Goal: Check status: Check status

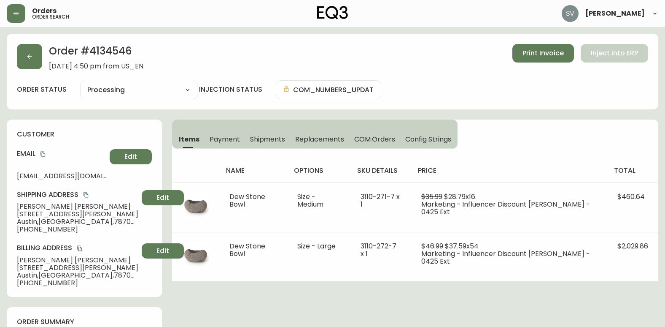
select select "PROCESSING"
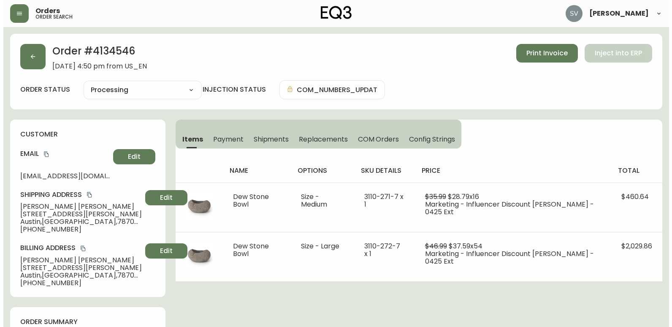
scroll to position [42, 0]
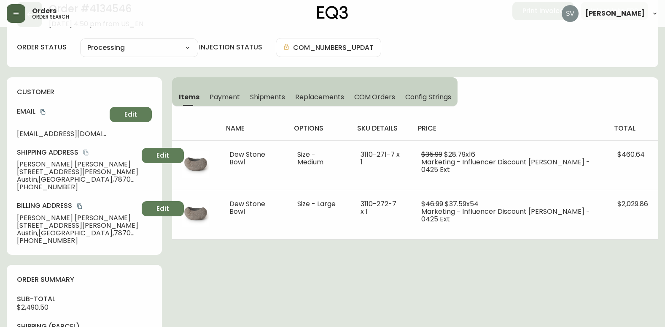
click at [20, 17] on button "button" at bounding box center [16, 13] width 19 height 19
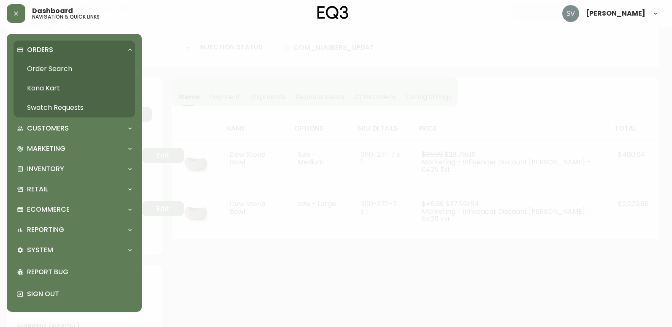
scroll to position [43, 0]
click at [48, 65] on link "Order Search" at bounding box center [75, 68] width 122 height 19
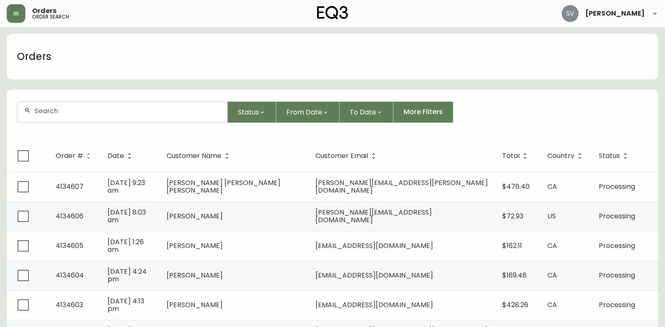
click at [118, 116] on div at bounding box center [122, 112] width 210 height 21
drag, startPoint x: 118, startPoint y: 116, endPoint x: 74, endPoint y: 114, distance: 44.3
click at [74, 114] on input "text" at bounding box center [127, 111] width 186 height 8
paste input "4134504"
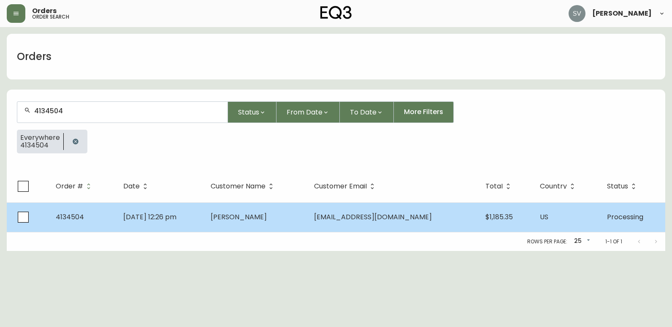
type input "4134504"
click at [203, 216] on td "[DATE] 12:26 pm" at bounding box center [159, 217] width 87 height 30
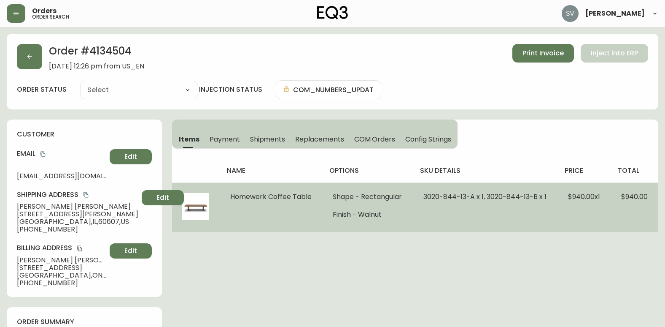
type input "Processing"
select select "PROCESSING"
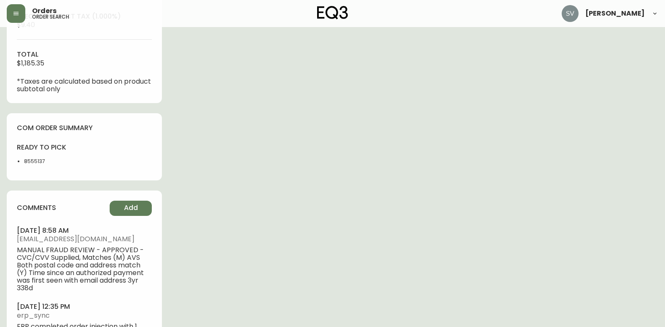
scroll to position [506, 0]
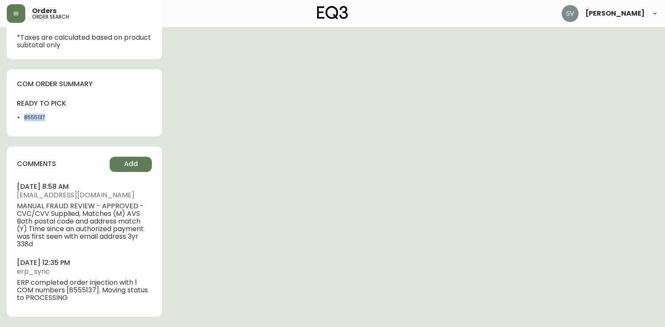
drag, startPoint x: 47, startPoint y: 118, endPoint x: 23, endPoint y: 121, distance: 24.2
click at [23, 121] on ul "8555137" at bounding box center [48, 117] width 62 height 8
copy li "8555137"
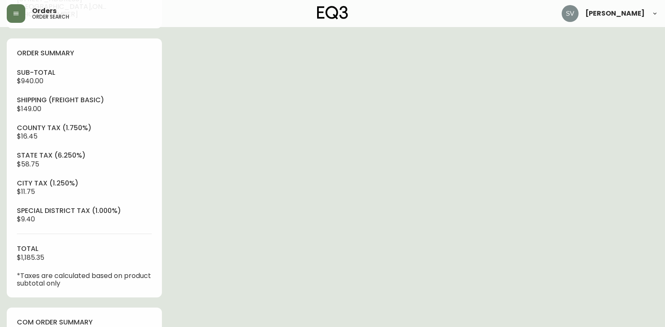
scroll to position [253, 0]
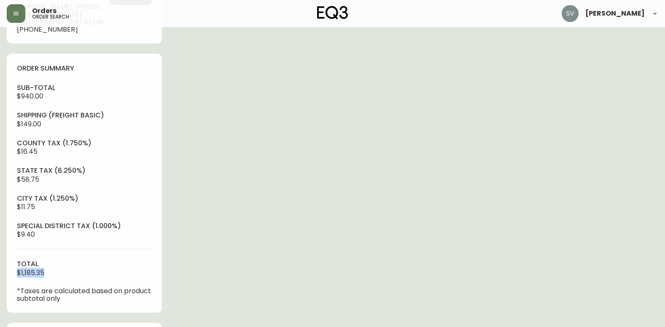
drag, startPoint x: 53, startPoint y: 270, endPoint x: 16, endPoint y: 270, distance: 37.1
click at [16, 270] on div "order summary sub-total $940.00 Shipping ( Freight Basic ) $149.00 county tax (…" at bounding box center [84, 183] width 155 height 259
copy span "$1,185.35"
click at [592, 233] on div "Order # 4134504 [DATE] 12:26 pm from US_EN Print Invoice Inject into ERP order …" at bounding box center [333, 180] width 652 height 799
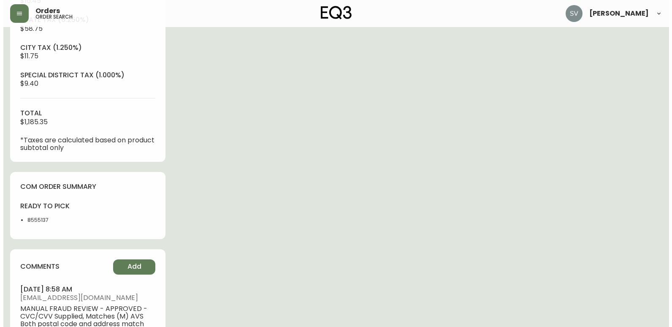
scroll to position [506, 0]
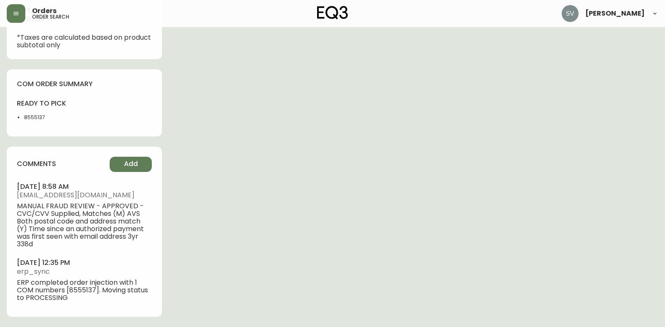
drag, startPoint x: 611, startPoint y: 229, endPoint x: 668, endPoint y: 208, distance: 60.3
click at [16, 10] on button "button" at bounding box center [16, 13] width 19 height 19
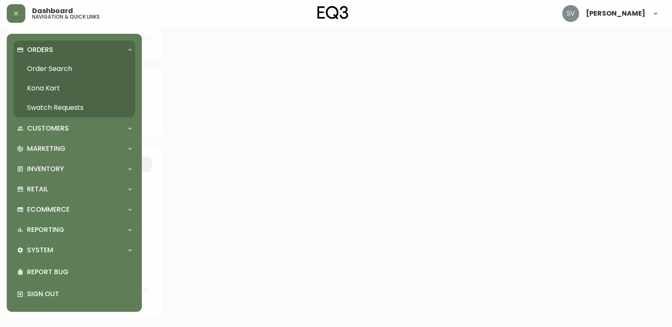
click at [65, 65] on link "Order Search" at bounding box center [75, 68] width 122 height 19
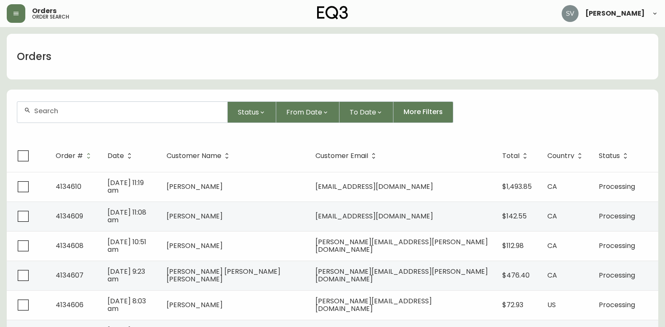
click at [116, 104] on div at bounding box center [122, 112] width 210 height 21
drag, startPoint x: 116, startPoint y: 104, endPoint x: 80, endPoint y: 119, distance: 39.5
click at [80, 123] on form "Status From Date To Date More Filters" at bounding box center [333, 115] width 652 height 49
click at [81, 114] on input "text" at bounding box center [127, 111] width 186 height 8
paste input "4134504"
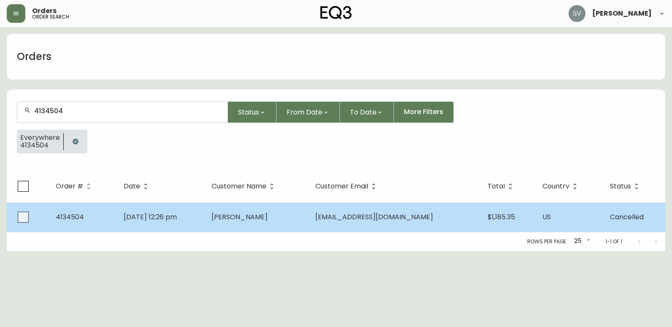
type input "4134504"
click at [204, 220] on td "[DATE] 12:26 pm" at bounding box center [160, 217] width 87 height 30
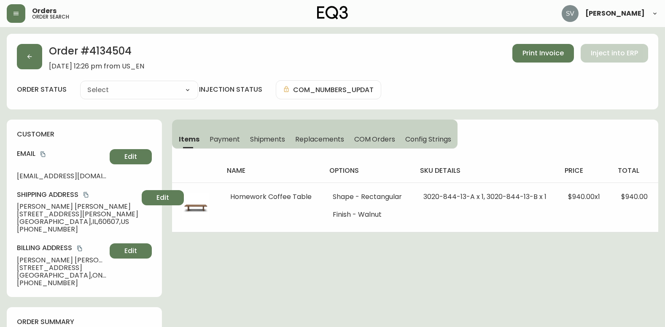
type input "Cancelled"
select select "CANCELLED"
click at [22, 48] on button "button" at bounding box center [29, 56] width 25 height 25
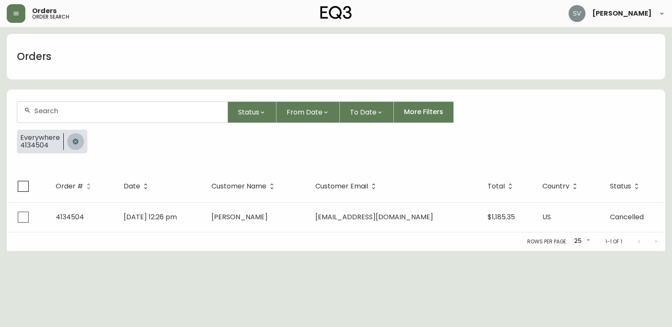
click at [75, 142] on icon "button" at bounding box center [75, 141] width 7 height 7
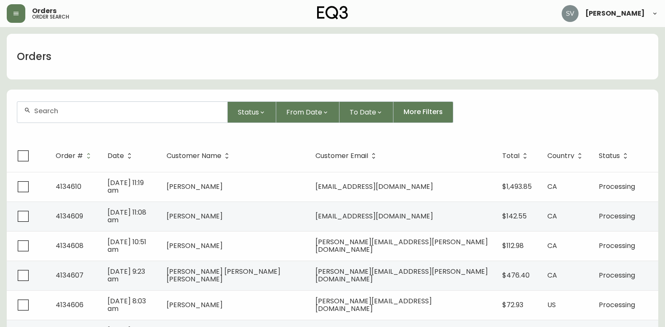
click at [100, 116] on div at bounding box center [122, 112] width 210 height 21
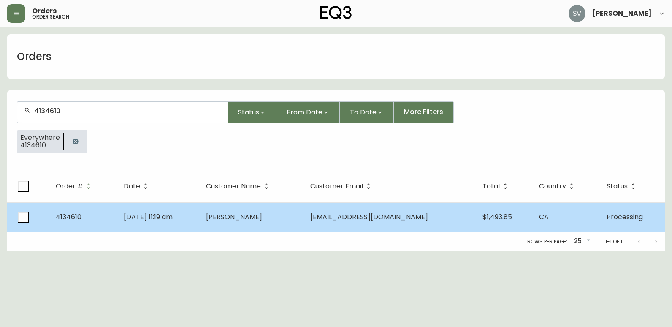
type input "4134610"
click at [294, 218] on td "[PERSON_NAME]" at bounding box center [251, 217] width 104 height 30
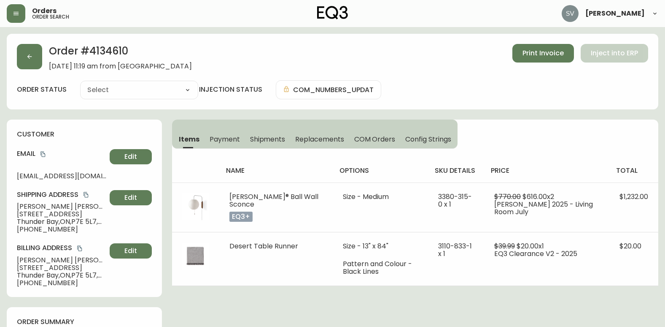
type input "Processing"
select select "PROCESSING"
click at [43, 155] on icon "copy" at bounding box center [43, 154] width 6 height 6
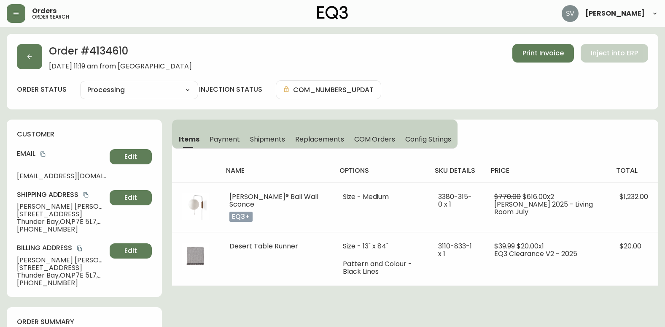
click at [41, 150] on button "copy" at bounding box center [43, 154] width 8 height 8
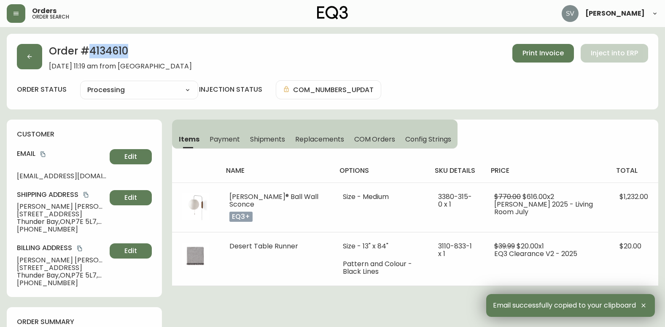
drag, startPoint x: 129, startPoint y: 51, endPoint x: 90, endPoint y: 51, distance: 38.8
click at [90, 51] on h2 "Order # 4134610" at bounding box center [120, 53] width 143 height 19
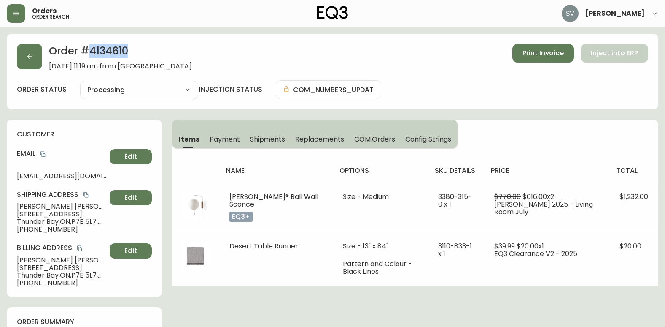
copy h2 "4134610"
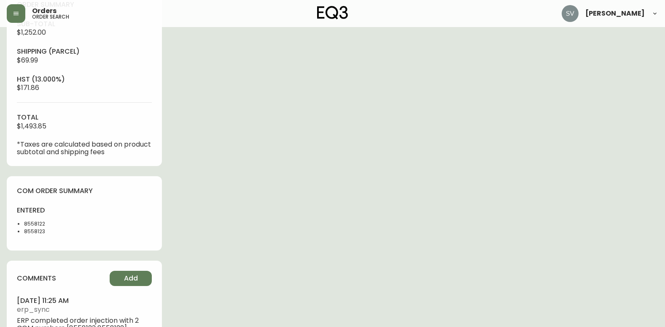
scroll to position [338, 0]
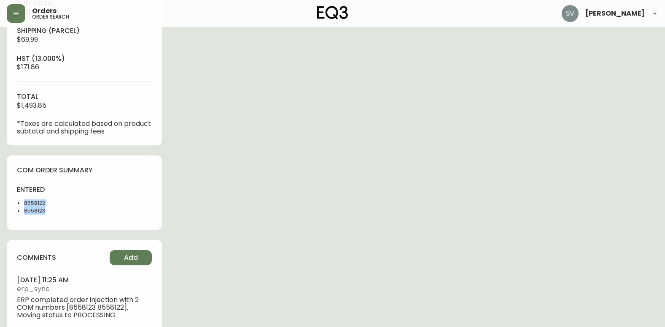
drag, startPoint x: 45, startPoint y: 212, endPoint x: 22, endPoint y: 203, distance: 24.8
click at [22, 203] on ul "8558122 8558123" at bounding box center [48, 206] width 62 height 15
drag, startPoint x: 22, startPoint y: 203, endPoint x: 32, endPoint y: 204, distance: 10.6
copy ul "8558122 8558123"
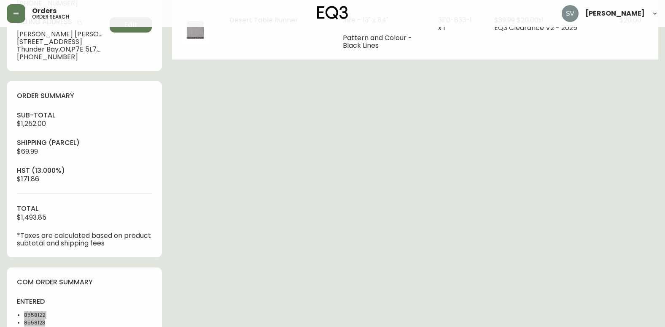
scroll to position [211, 0]
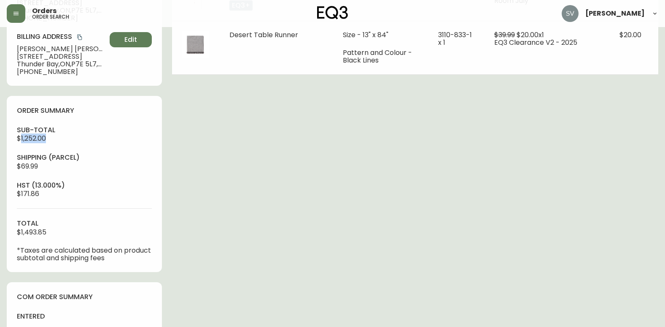
drag, startPoint x: 54, startPoint y: 136, endPoint x: 19, endPoint y: 142, distance: 35.1
click at [19, 142] on div "sub-total $1,252.00 Shipping ( Parcel ) $69.99 hst (13.000%) $171.86 total $1,4…" at bounding box center [84, 193] width 135 height 136
drag, startPoint x: 19, startPoint y: 142, endPoint x: 29, endPoint y: 140, distance: 9.8
copy span "1,252.00"
drag, startPoint x: 60, startPoint y: 233, endPoint x: 18, endPoint y: 231, distance: 42.2
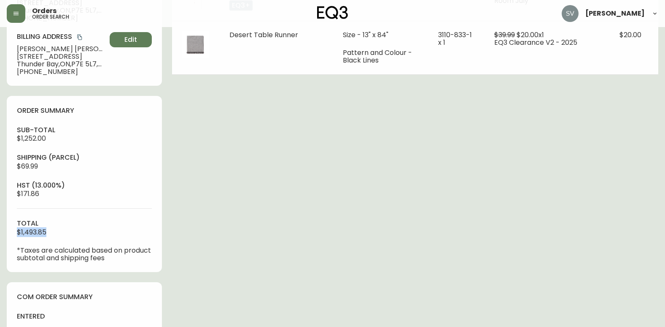
click at [18, 231] on div "sub-total $1,252.00 Shipping ( Parcel ) $69.99 hst (13.000%) $171.86 total $1,4…" at bounding box center [84, 193] width 135 height 136
copy span "$1,493.85"
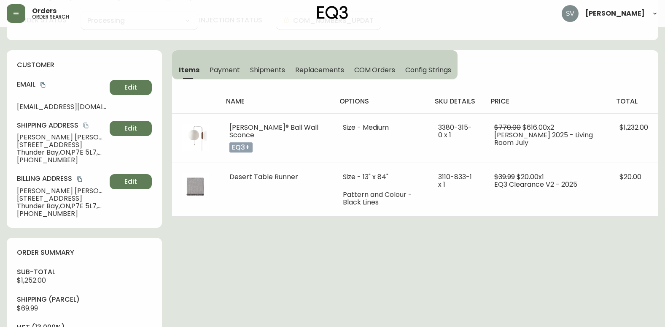
scroll to position [84, 0]
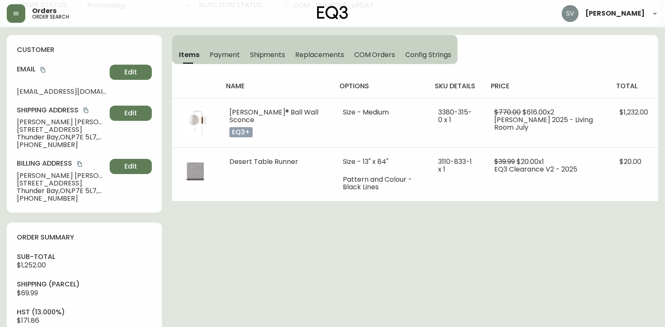
drag, startPoint x: 598, startPoint y: 262, endPoint x: 547, endPoint y: 229, distance: 60.7
click at [598, 262] on div "Order # 4134610 [DATE] 11:19 am from [GEOGRAPHIC_DATA] Print Invoice Inject int…" at bounding box center [333, 307] width 652 height 716
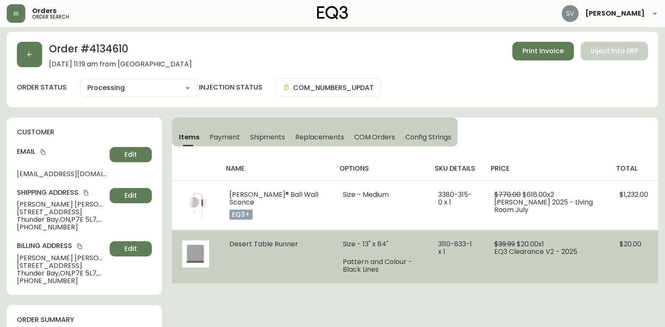
scroll to position [0, 0]
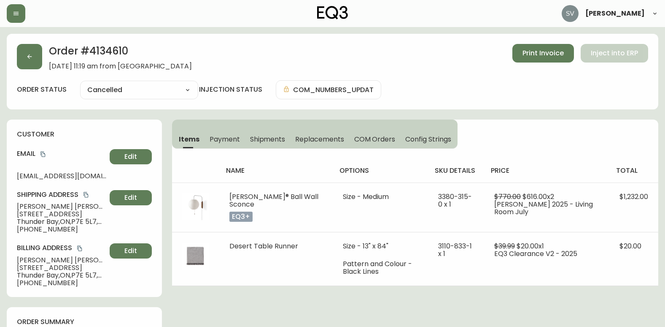
click at [26, 9] on div at bounding box center [115, 13] width 217 height 19
click at [23, 13] on button "button" at bounding box center [16, 13] width 19 height 19
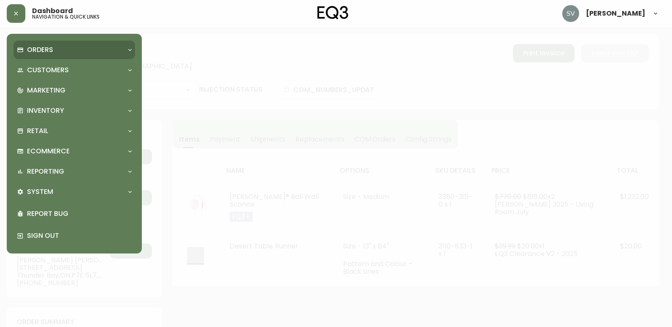
click at [73, 50] on div "Orders" at bounding box center [70, 49] width 106 height 9
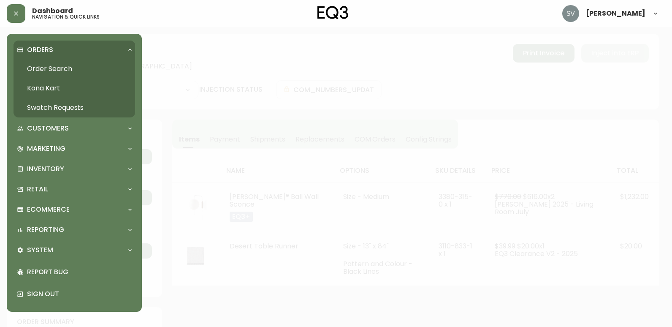
click at [72, 67] on link "Order Search" at bounding box center [75, 68] width 122 height 19
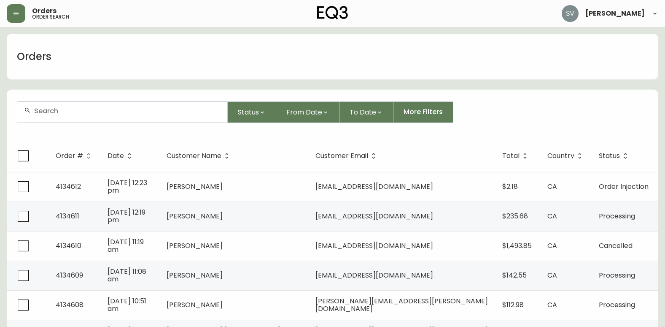
click at [119, 113] on input "text" at bounding box center [127, 111] width 186 height 8
paste input "4134577"
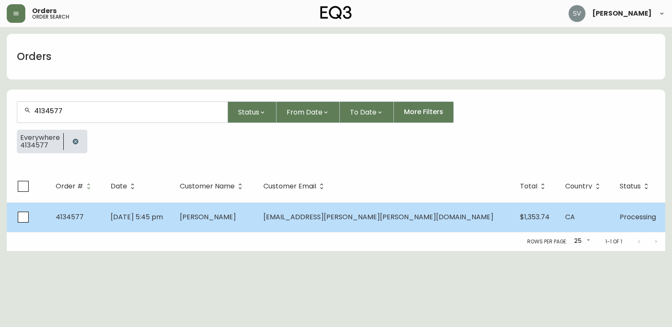
type input "4134577"
click at [173, 214] on td "Aug 08 2025, 5:45 pm" at bounding box center [138, 217] width 69 height 30
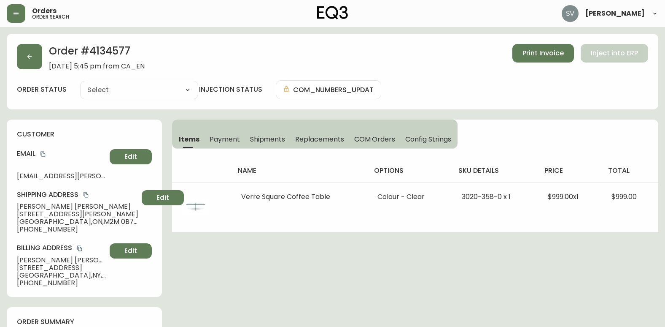
type input "Processing"
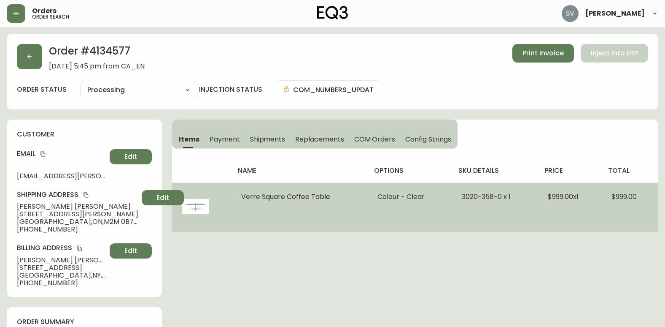
select select "PROCESSING"
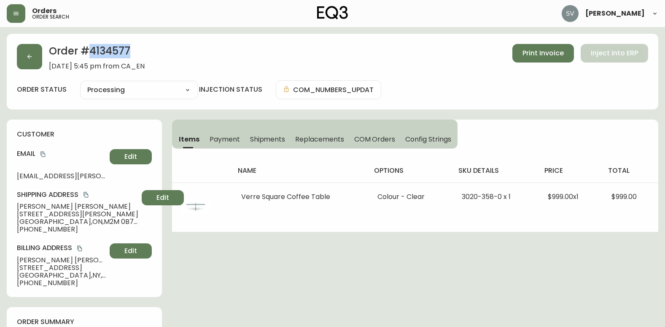
drag, startPoint x: 113, startPoint y: 51, endPoint x: 91, endPoint y: 50, distance: 21.6
click at [91, 50] on h2 "Order # 4134577" at bounding box center [97, 53] width 96 height 19
copy h2 "4134577"
click at [89, 194] on icon "copy" at bounding box center [86, 195] width 6 height 6
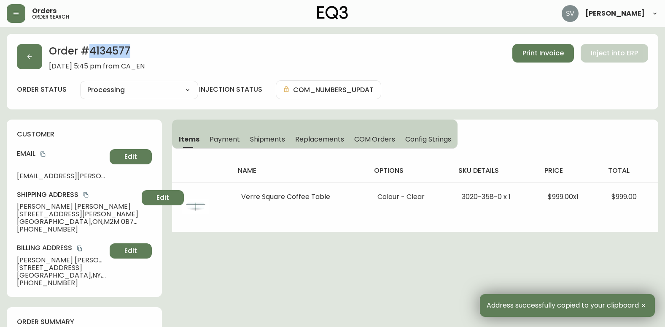
drag, startPoint x: 311, startPoint y: 310, endPoint x: 320, endPoint y: 300, distance: 12.8
